Goal: Manage account settings

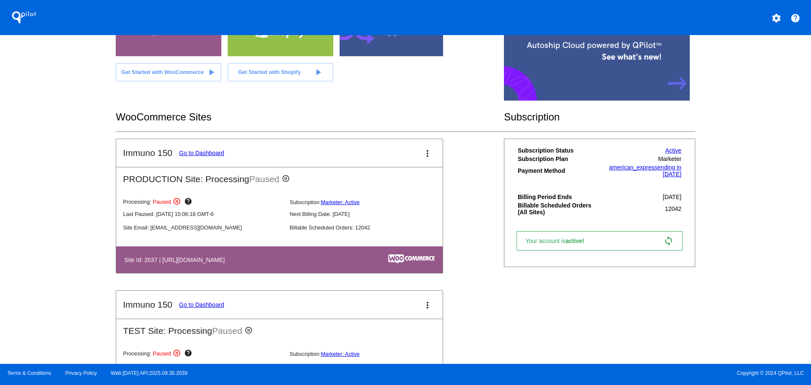
scroll to position [85, 0]
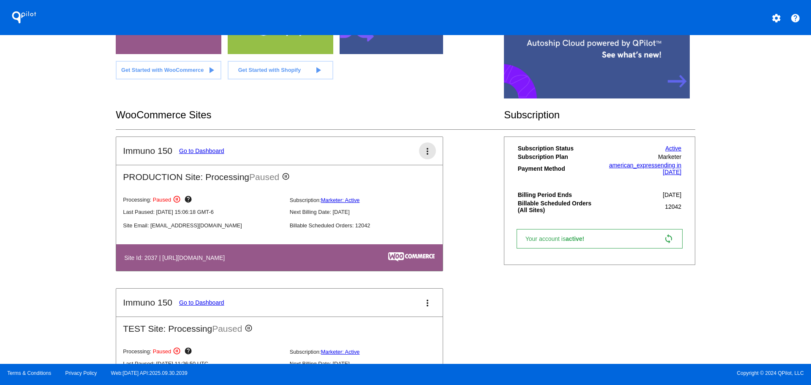
click at [424, 150] on mat-icon "more_vert" at bounding box center [428, 151] width 10 height 10
click at [762, 153] on div at bounding box center [405, 192] width 811 height 385
click at [669, 148] on link "Active" at bounding box center [674, 148] width 16 height 7
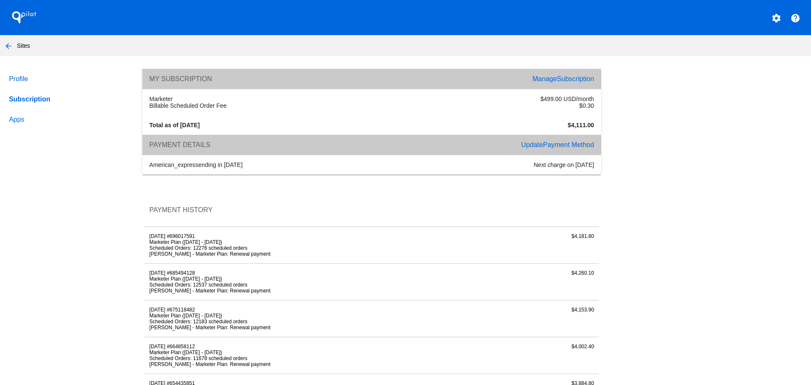
click at [25, 84] on link "Profile" at bounding box center [67, 79] width 121 height 20
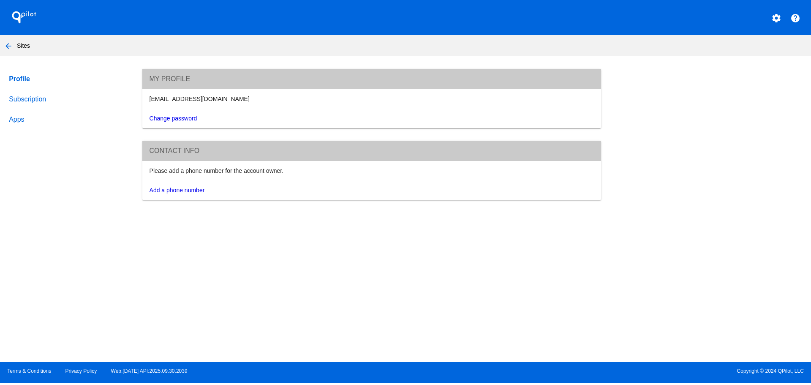
click at [11, 116] on link "Apps" at bounding box center [67, 119] width 121 height 20
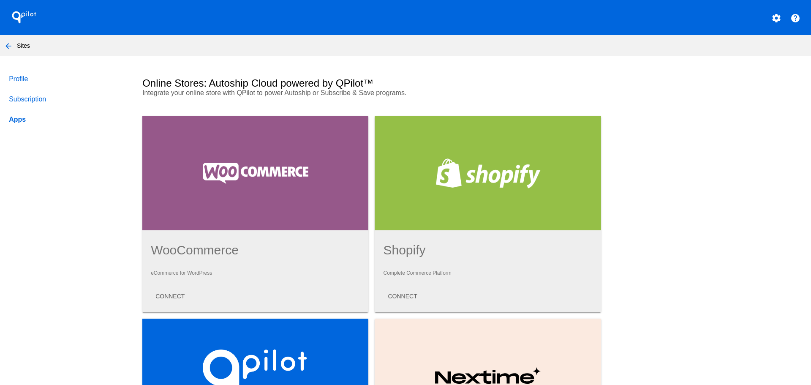
click at [30, 76] on link "Profile" at bounding box center [67, 79] width 121 height 20
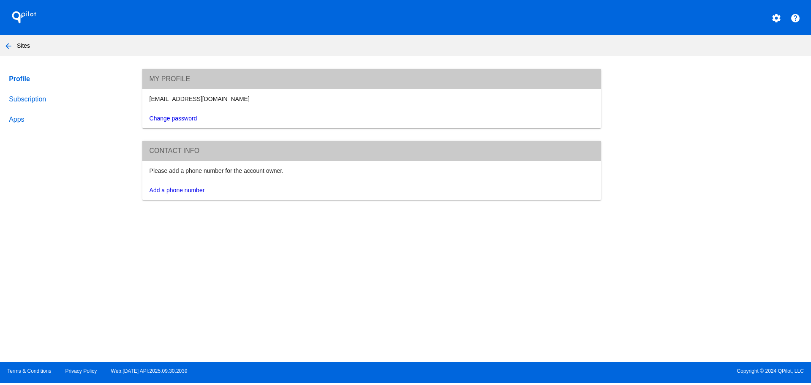
click at [33, 98] on link "Subscription" at bounding box center [67, 99] width 121 height 20
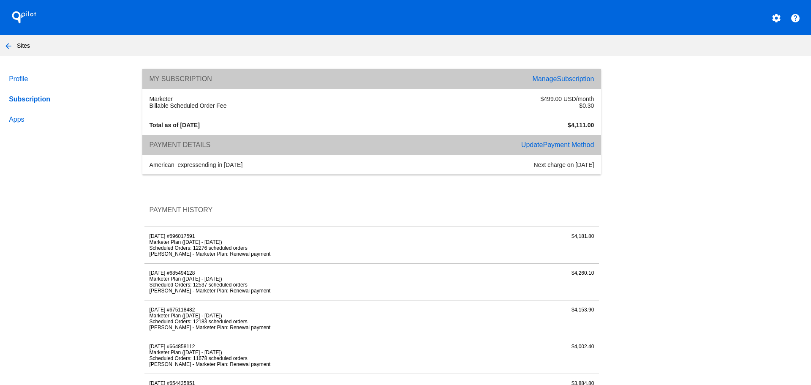
click at [557, 79] on span "Subscription" at bounding box center [575, 78] width 37 height 7
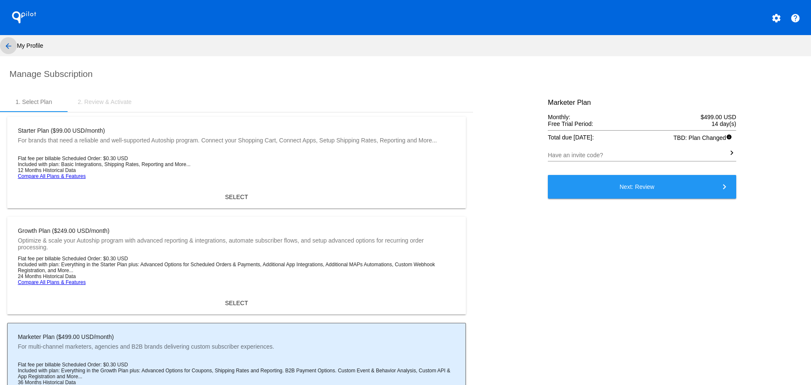
click at [8, 42] on mat-icon "arrow_back" at bounding box center [8, 46] width 10 height 10
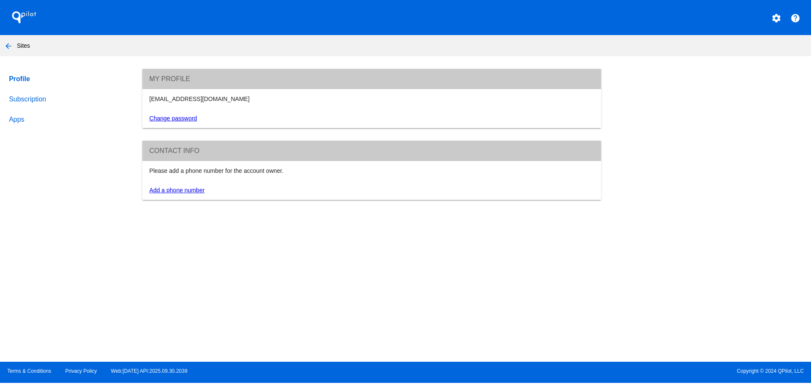
click at [9, 44] on mat-icon "arrow_back" at bounding box center [8, 46] width 10 height 10
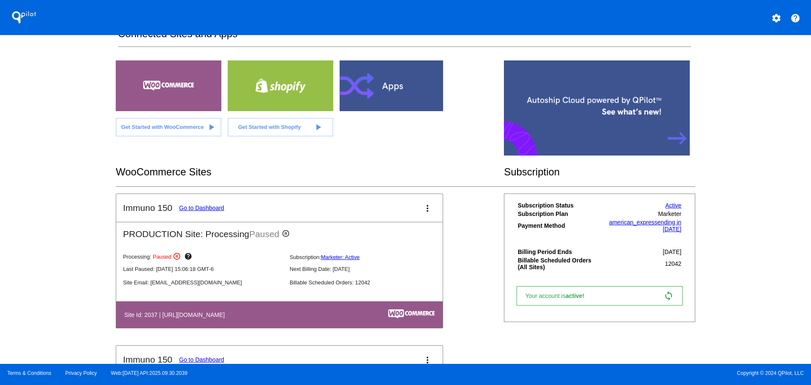
scroll to position [42, 0]
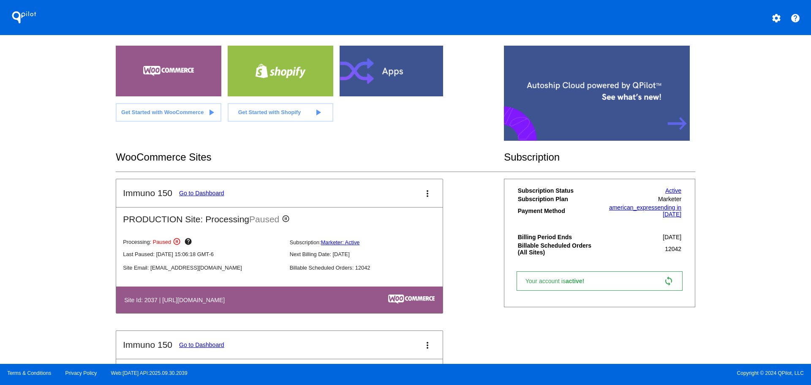
click at [558, 281] on span "Your account is active!" at bounding box center [560, 281] width 68 height 7
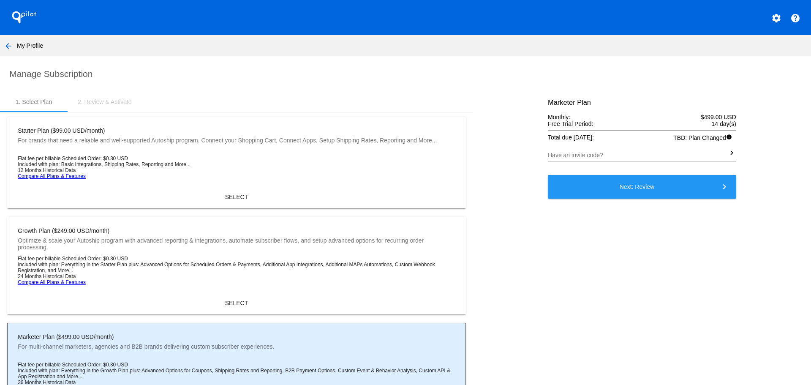
click at [4, 43] on mat-icon "arrow_back" at bounding box center [8, 46] width 10 height 10
